Goal: Task Accomplishment & Management: Complete application form

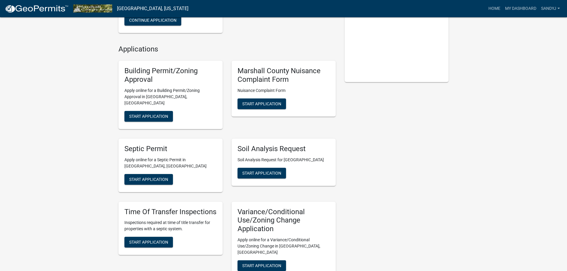
scroll to position [119, 0]
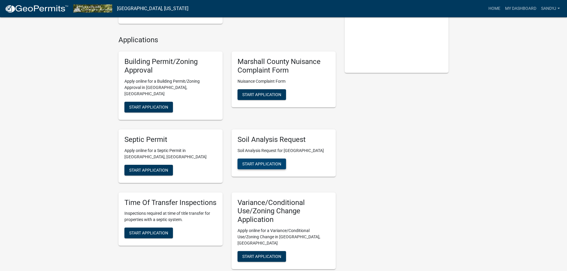
click at [264, 161] on button "Start Application" at bounding box center [262, 164] width 49 height 11
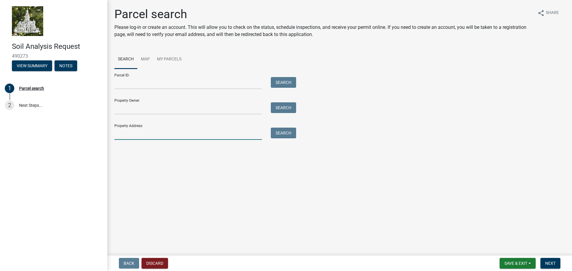
click at [174, 131] on input "Property Address:" at bounding box center [187, 134] width 147 height 12
type input "[STREET_ADDRESS][PERSON_NAME]"
click at [278, 134] on button "Search" at bounding box center [283, 133] width 25 height 11
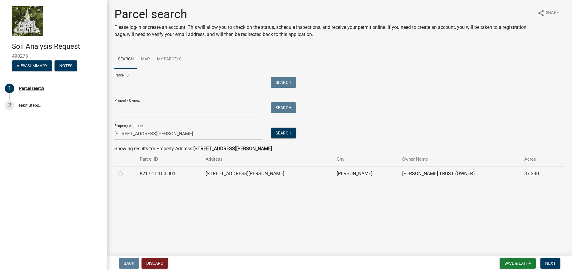
click at [121, 177] on div at bounding box center [125, 173] width 15 height 7
click at [125, 170] on label at bounding box center [125, 170] width 0 height 0
click at [125, 174] on input "radio" at bounding box center [127, 172] width 4 height 4
radio input "true"
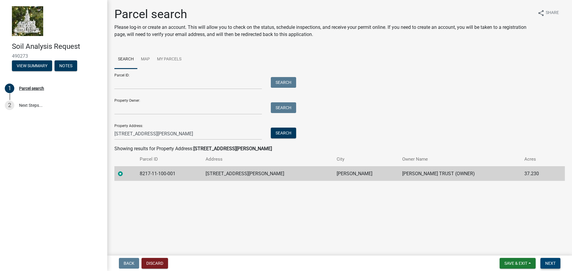
click at [552, 264] on span "Next" at bounding box center [550, 263] width 10 height 5
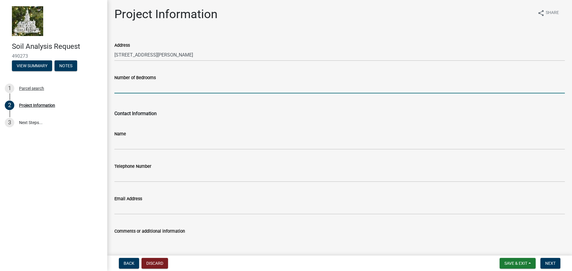
click at [157, 89] on input "Number of Bedrooms" at bounding box center [339, 87] width 450 height 12
click at [152, 265] on button "Discard" at bounding box center [154, 263] width 26 height 11
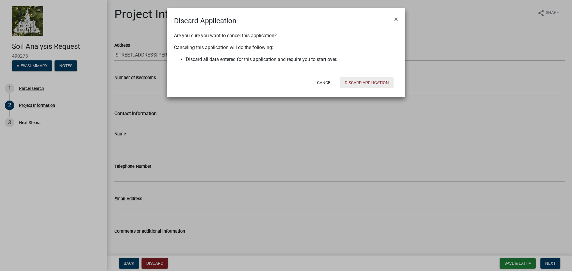
click at [352, 84] on button "Discard Application" at bounding box center [367, 82] width 54 height 11
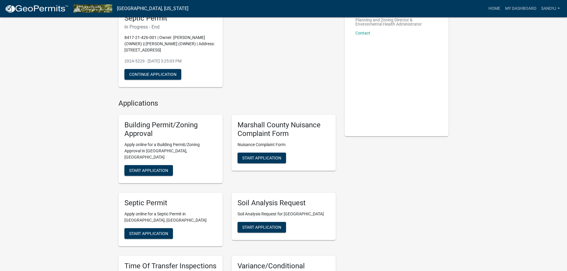
scroll to position [60, 0]
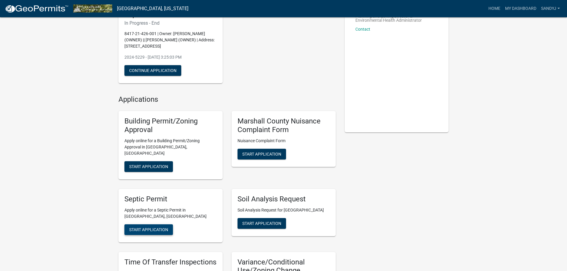
click at [136, 227] on span "Start Application" at bounding box center [148, 229] width 39 height 5
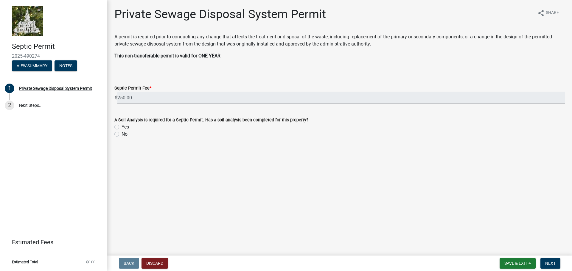
click at [121, 127] on label "Yes" at bounding box center [124, 127] width 7 height 7
click at [121, 127] on input "Yes" at bounding box center [123, 126] width 4 height 4
radio input "true"
click at [551, 265] on span "Next" at bounding box center [550, 263] width 10 height 5
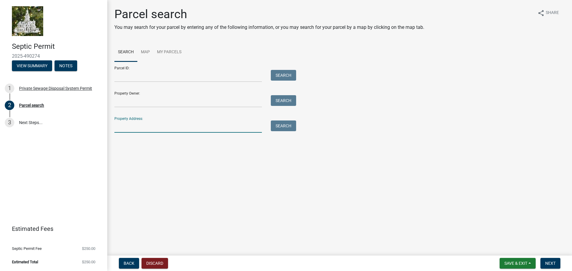
click at [206, 126] on input "Property Address:" at bounding box center [187, 127] width 147 height 12
type input "[STREET_ADDRESS][PERSON_NAME]"
click at [283, 129] on button "Search" at bounding box center [283, 126] width 25 height 11
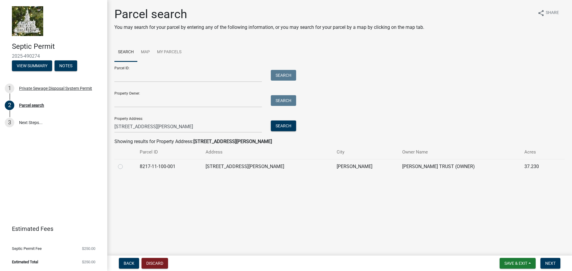
click at [125, 163] on label at bounding box center [125, 163] width 0 height 0
click at [125, 167] on input "radio" at bounding box center [127, 165] width 4 height 4
radio input "true"
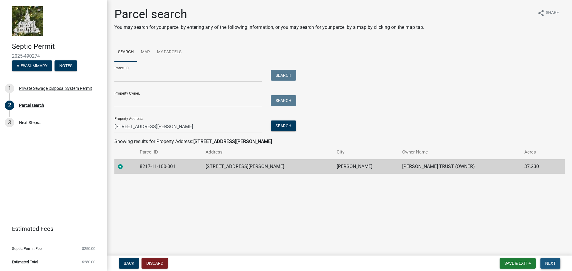
click at [550, 263] on span "Next" at bounding box center [550, 263] width 10 height 5
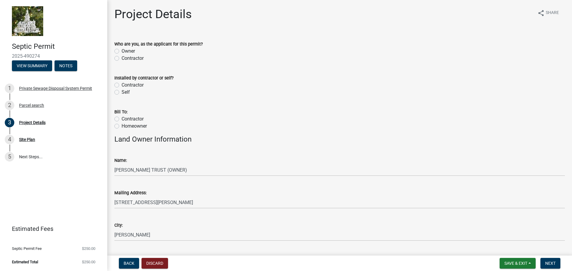
click at [121, 58] on label "Contractor" at bounding box center [132, 58] width 22 height 7
click at [121, 58] on input "Contractor" at bounding box center [123, 57] width 4 height 4
radio input "true"
click at [121, 85] on label "Contractor" at bounding box center [132, 85] width 22 height 7
click at [121, 85] on input "Contractor" at bounding box center [123, 84] width 4 height 4
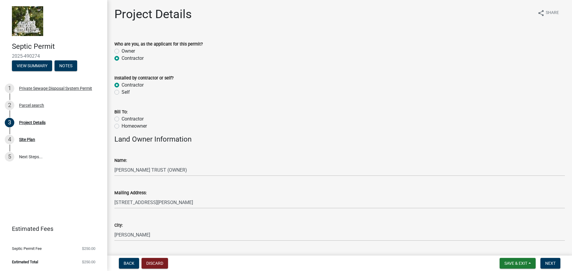
radio input "true"
click at [121, 119] on label "Contractor" at bounding box center [132, 118] width 22 height 7
click at [121, 119] on input "Contractor" at bounding box center [123, 117] width 4 height 4
radio input "true"
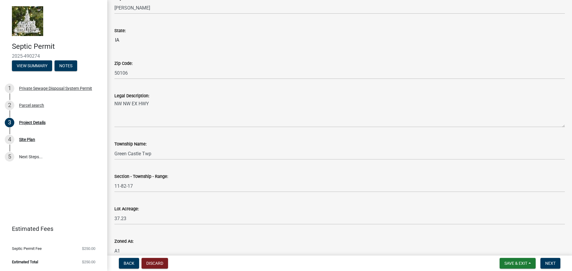
scroll to position [499, 0]
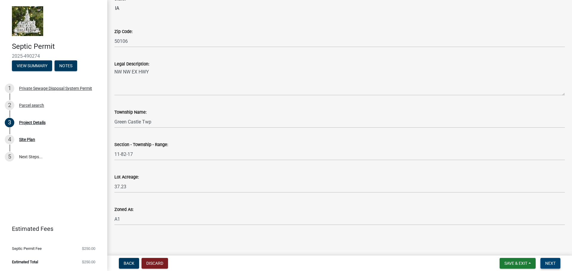
click at [548, 267] on button "Next" at bounding box center [550, 263] width 20 height 11
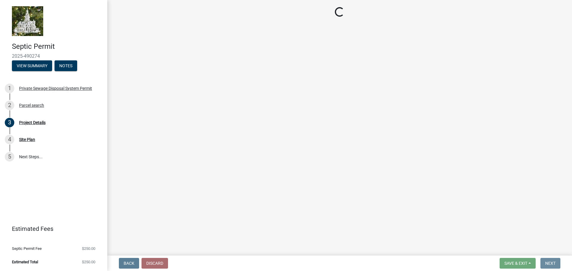
scroll to position [0, 0]
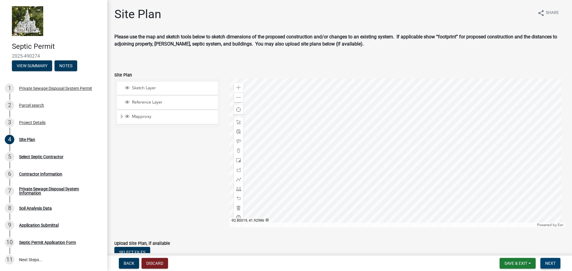
click at [547, 266] on span "Next" at bounding box center [550, 263] width 10 height 5
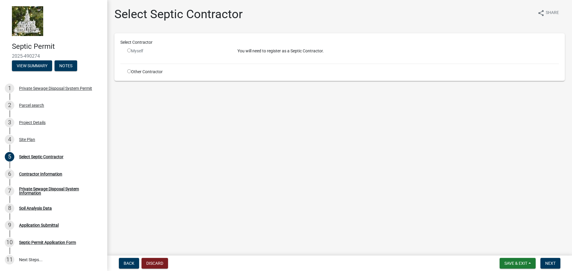
click at [207, 50] on div "Myself" at bounding box center [177, 51] width 101 height 6
click at [127, 71] on input "radio" at bounding box center [129, 71] width 4 height 4
radio input "true"
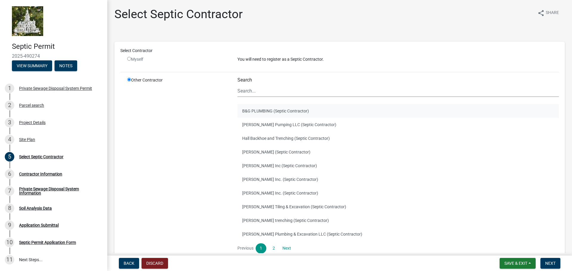
click at [245, 112] on button "B&G PLUMBING (Septic Contractor)" at bounding box center [397, 111] width 321 height 14
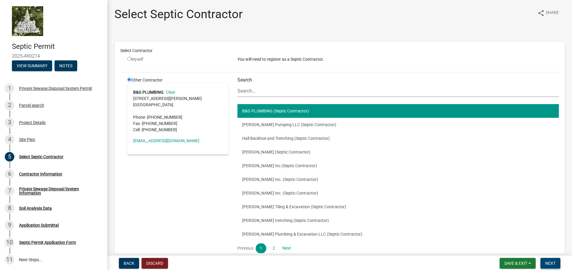
click at [550, 262] on span "Next" at bounding box center [550, 263] width 10 height 5
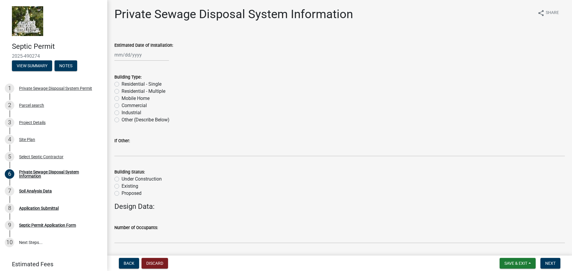
click at [156, 58] on div at bounding box center [141, 55] width 54 height 12
select select "10"
select select "2025"
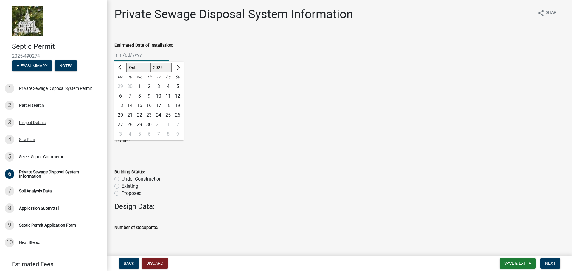
click at [131, 69] on select "Jan Feb Mar Apr May Jun [DATE] Aug Sep Oct Nov Dec" at bounding box center [138, 67] width 24 height 9
click at [121, 114] on div "20" at bounding box center [120, 115] width 10 height 10
type input "[DATE]"
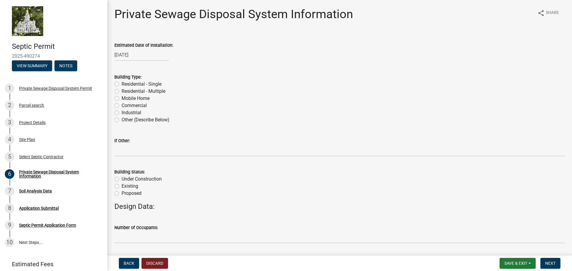
click at [116, 87] on div "Residential - Single" at bounding box center [339, 84] width 450 height 7
click at [121, 86] on label "Residential - Single" at bounding box center [141, 84] width 40 height 7
click at [121, 85] on input "Residential - Single" at bounding box center [123, 83] width 4 height 4
radio input "true"
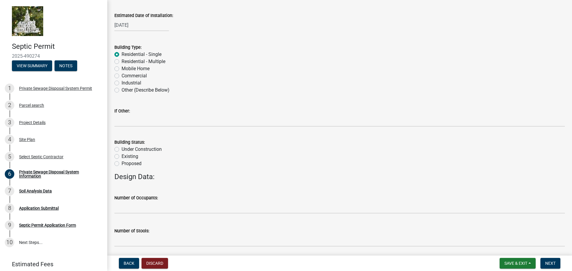
click at [121, 157] on label "Existing" at bounding box center [129, 156] width 17 height 7
click at [121, 157] on input "Existing" at bounding box center [123, 155] width 4 height 4
radio input "true"
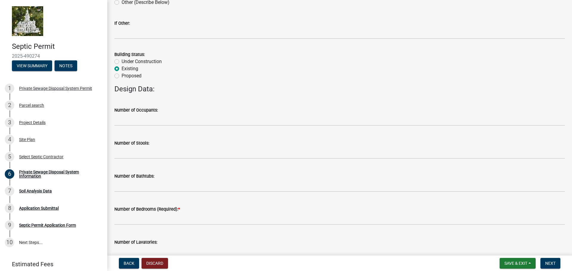
scroll to position [119, 0]
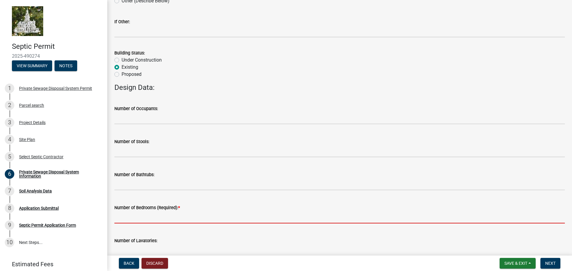
click at [159, 220] on input "text" at bounding box center [339, 217] width 450 height 12
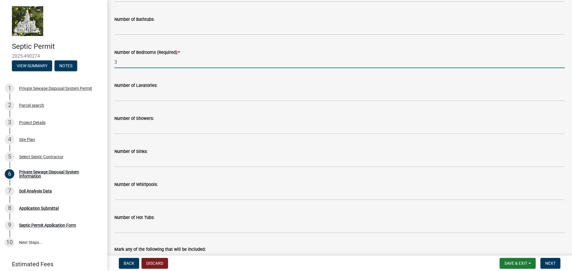
scroll to position [346, 0]
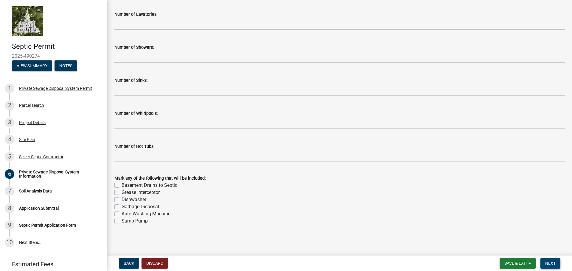
type input "3"
click at [550, 262] on span "Next" at bounding box center [550, 263] width 10 height 5
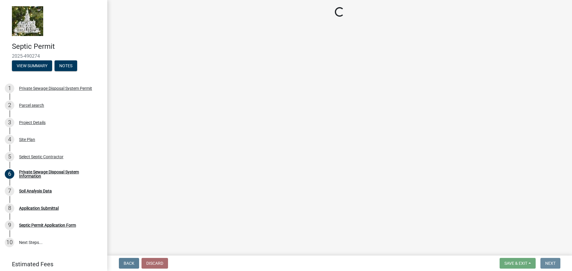
scroll to position [0, 0]
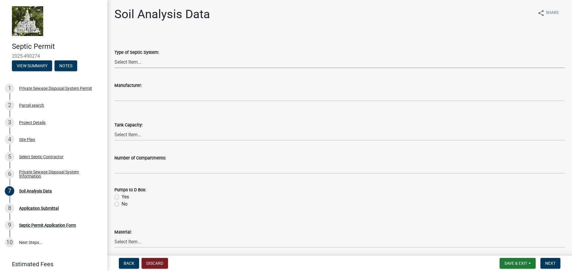
click at [133, 57] on select "Select Item... Traditional Alternative Custom" at bounding box center [339, 62] width 450 height 12
click at [114, 56] on select "Select Item... Traditional Alternative Custom" at bounding box center [339, 62] width 450 height 12
select select "6d678d72-23c3-45e2-af54-ed4b188d7378"
click at [129, 137] on select "Select Item... 500 1000 1250 1500 1750 2000" at bounding box center [339, 135] width 450 height 12
click at [114, 129] on select "Select Item... 500 1000 1250 1500 1750 2000" at bounding box center [339, 135] width 450 height 12
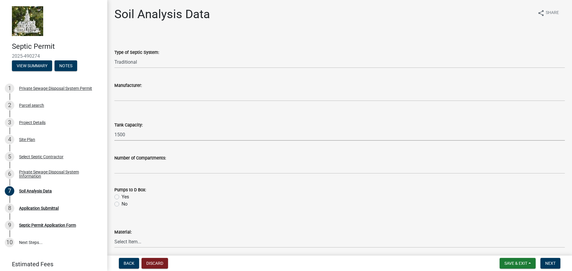
select select "e62cffc0-ea68-4520-b833-8af29ec9967e"
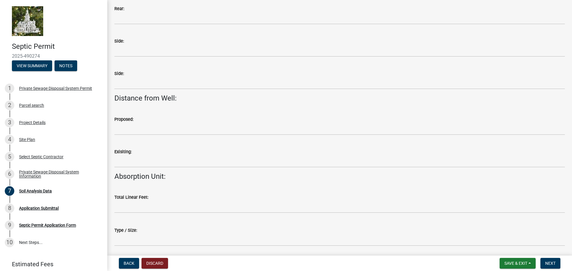
scroll to position [536, 0]
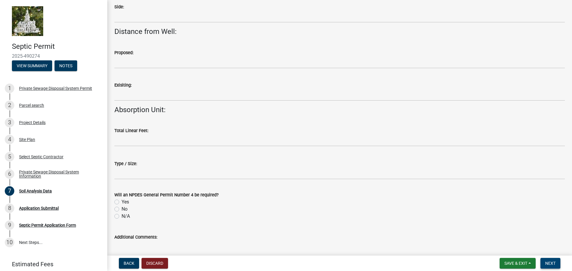
click at [552, 264] on span "Next" at bounding box center [550, 263] width 10 height 5
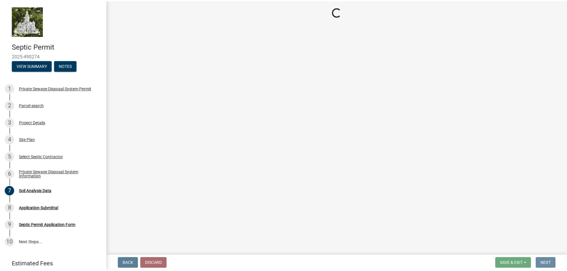
scroll to position [0, 0]
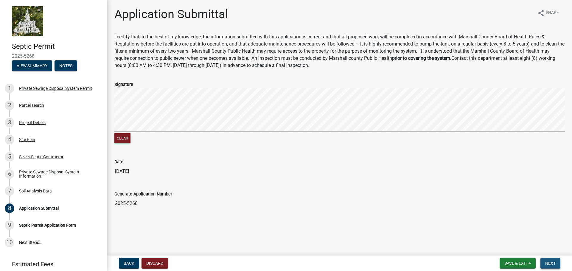
click at [548, 265] on span "Next" at bounding box center [550, 263] width 10 height 5
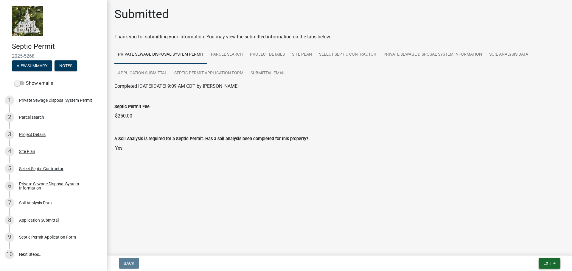
click at [548, 263] on span "Exit" at bounding box center [547, 263] width 9 height 5
click at [537, 249] on button "Save & Exit" at bounding box center [536, 248] width 48 height 14
